Goal: Task Accomplishment & Management: Manage account settings

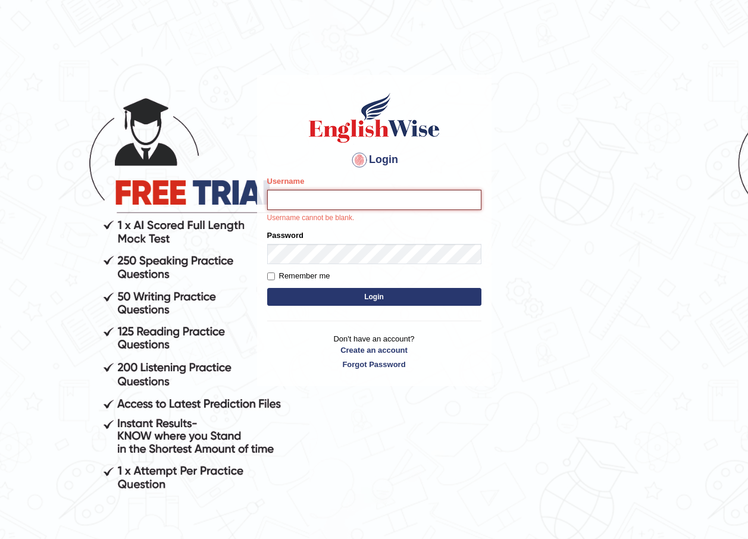
click at [385, 195] on input "Username" at bounding box center [374, 200] width 214 height 20
click at [570, 87] on body "Login Please fix the following errors: Username Username cannot be blank. Passw…" at bounding box center [374, 306] width 748 height 539
